Goal: Check status: Check status

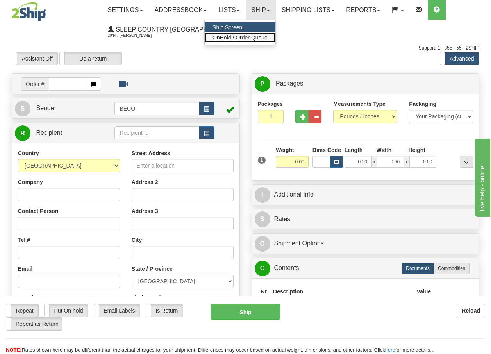
click at [263, 36] on span "OnHold / Order Queue" at bounding box center [239, 37] width 55 height 6
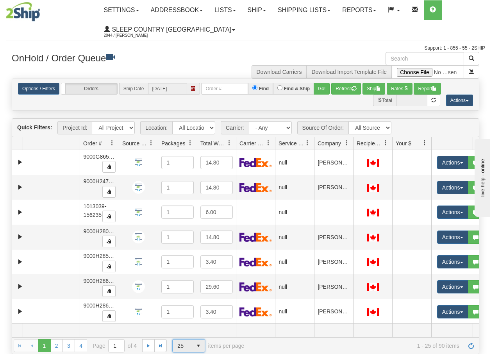
click at [197, 346] on span "select" at bounding box center [198, 345] width 12 height 12
click at [187, 332] on li "100" at bounding box center [189, 333] width 32 height 11
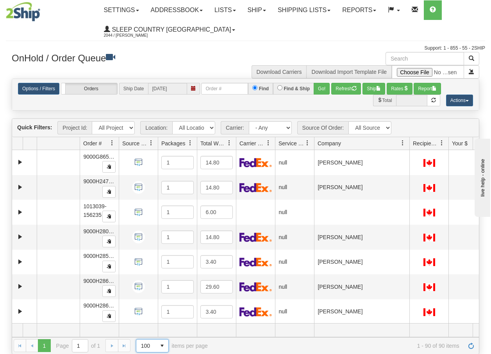
drag, startPoint x: 352, startPoint y: 146, endPoint x: 412, endPoint y: 149, distance: 60.2
click at [412, 149] on div "Aggregation Group Id Id Location Request Id Reply Id Order # Source Of Order Pa…" at bounding box center [242, 143] width 461 height 12
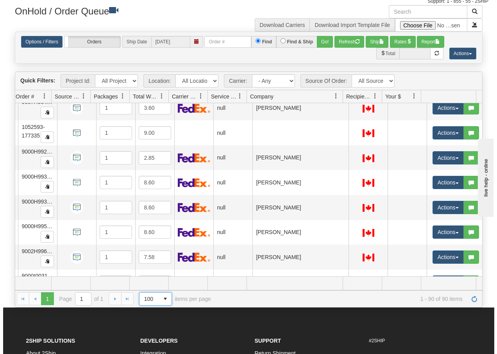
scroll to position [1849, 71]
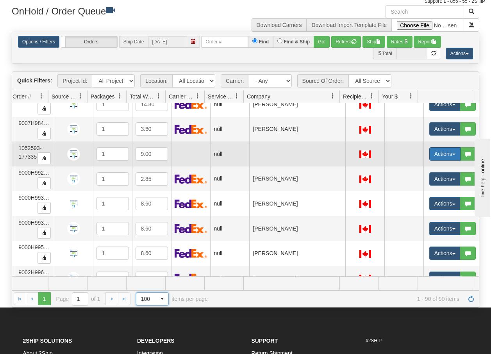
click at [447, 157] on button "Actions" at bounding box center [444, 153] width 31 height 13
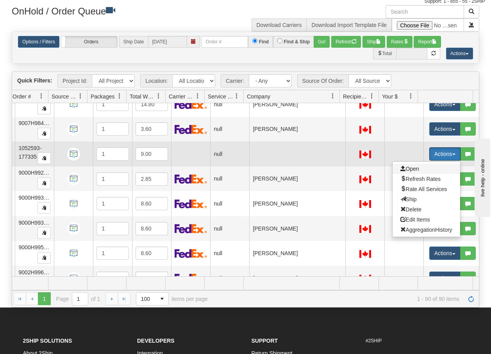
click at [407, 169] on span "Open" at bounding box center [409, 169] width 19 height 6
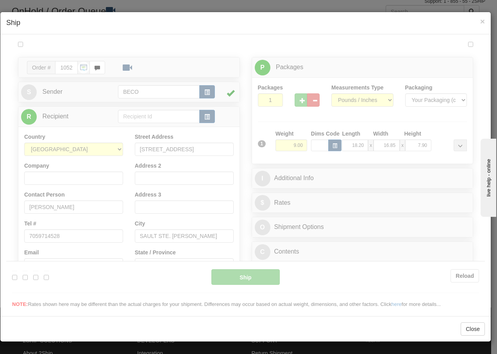
scroll to position [0, 0]
type input "08:24"
type input "16:00"
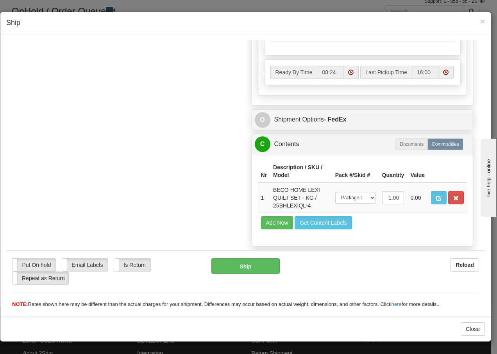
scroll to position [478, 0]
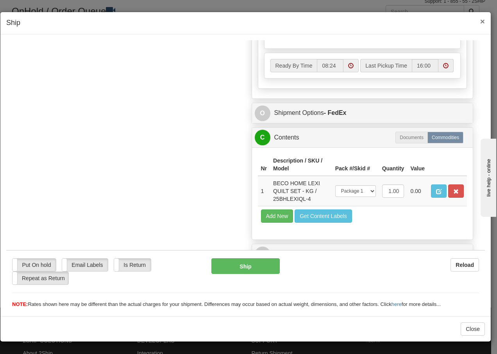
click at [482, 21] on span "×" at bounding box center [482, 21] width 5 height 9
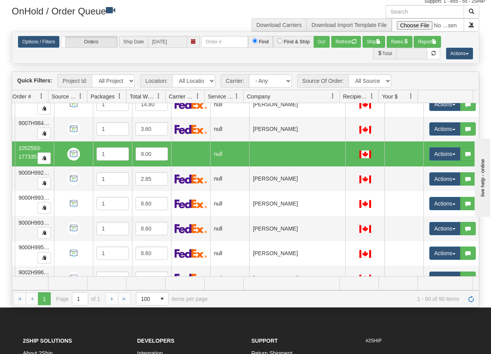
scroll to position [0, 65]
